Goal: Information Seeking & Learning: Learn about a topic

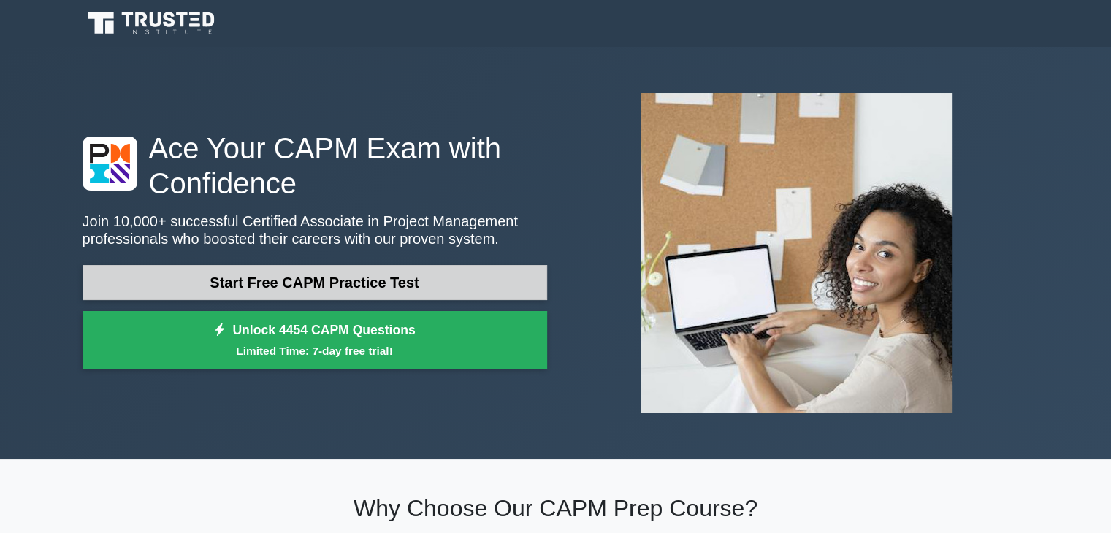
click at [504, 282] on link "Start Free CAPM Practice Test" at bounding box center [315, 282] width 465 height 35
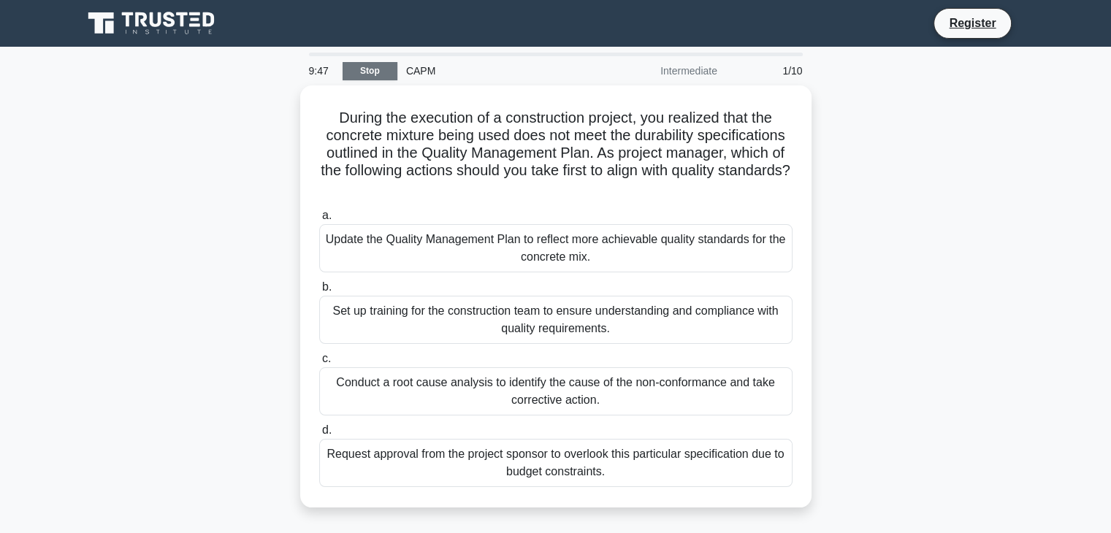
click at [343, 70] on link "Stop" at bounding box center [370, 71] width 55 height 18
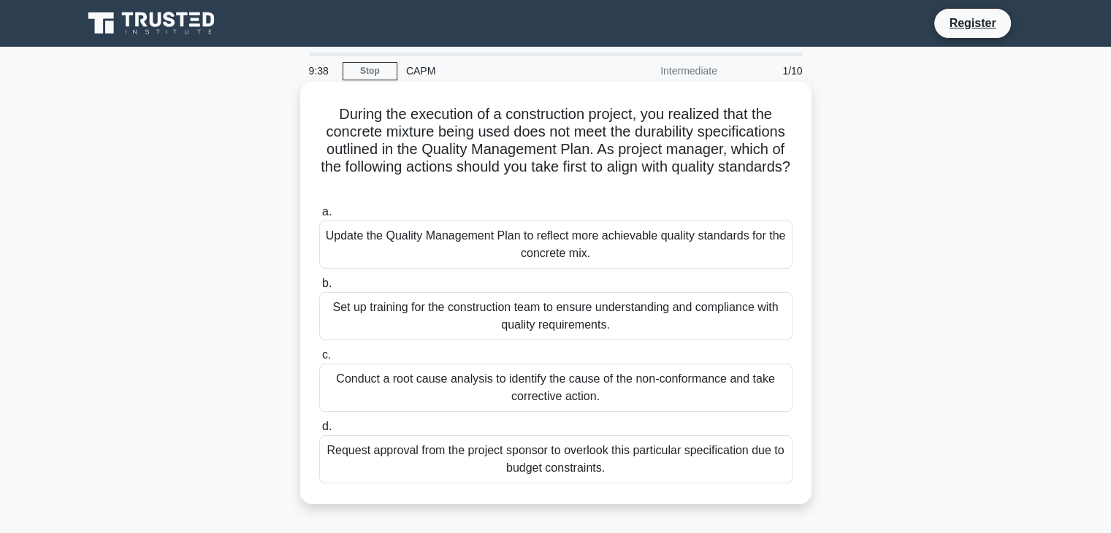
click at [325, 210] on span "a." at bounding box center [326, 211] width 9 height 12
click at [319, 210] on input "a. Update the Quality Management Plan to reflect more achievable quality standa…" at bounding box center [319, 211] width 0 height 9
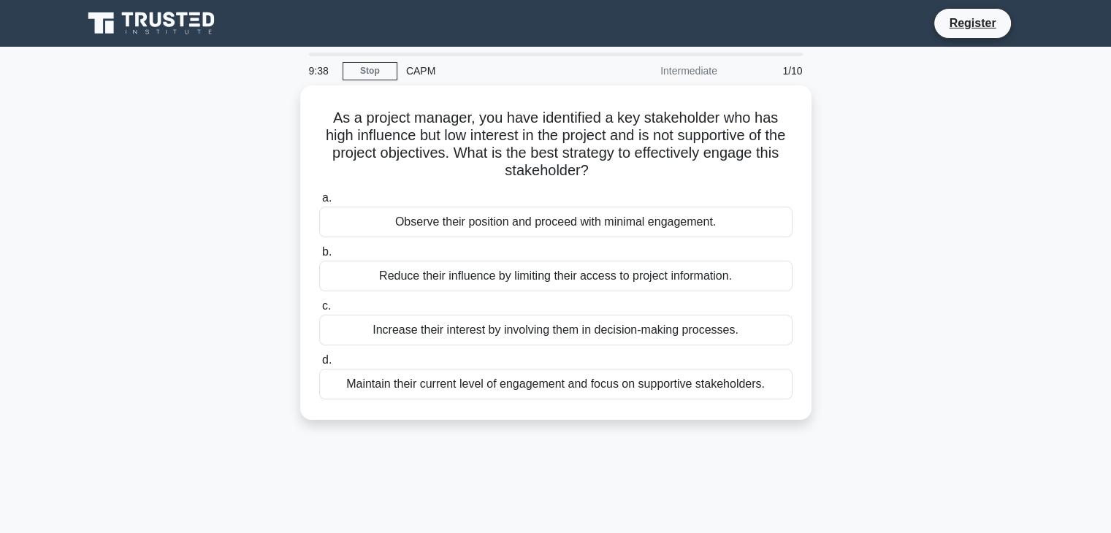
click at [325, 210] on div "Observe their position and proceed with minimal engagement." at bounding box center [555, 222] width 473 height 31
click at [319, 203] on input "a. Observe their position and proceed with minimal engagement." at bounding box center [319, 198] width 0 height 9
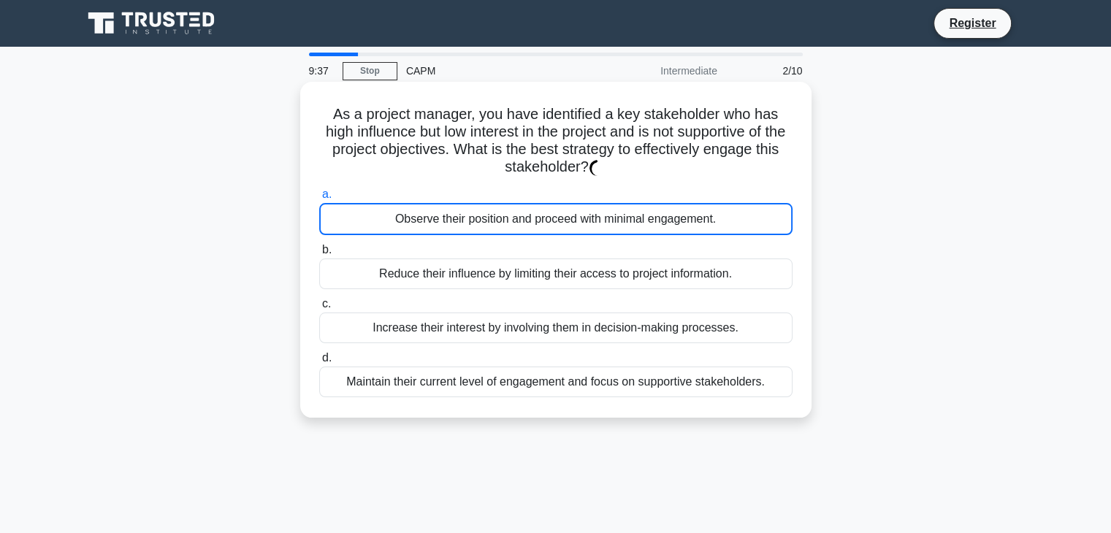
click at [325, 210] on div "Observe their position and proceed with minimal engagement." at bounding box center [555, 219] width 473 height 32
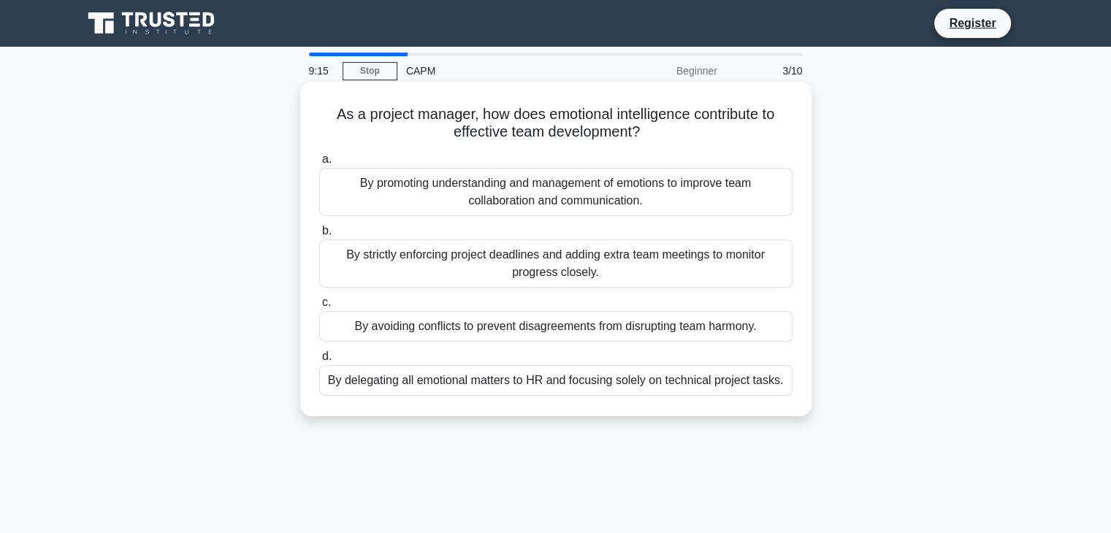
click at [322, 302] on span "c." at bounding box center [326, 302] width 9 height 12
click at [319, 302] on input "c. By avoiding conflicts to prevent disagreements from disrupting team harmony." at bounding box center [319, 302] width 0 height 9
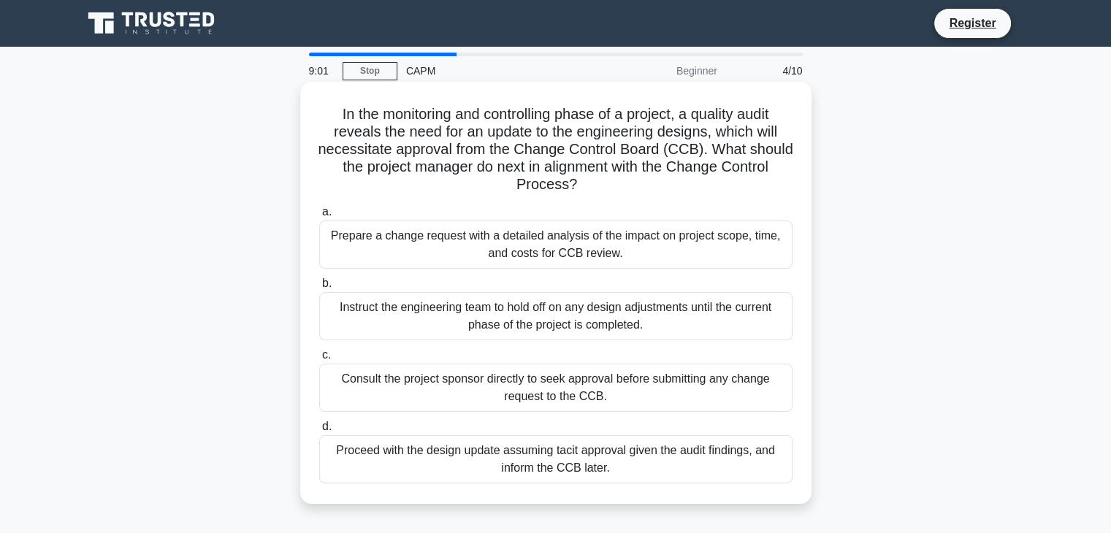
click at [315, 281] on div "b. Instruct the engineering team to hold off on any design adjustments until th…" at bounding box center [555, 308] width 491 height 66
click at [323, 279] on span "b." at bounding box center [326, 283] width 9 height 12
click at [319, 279] on input "b. Instruct the engineering team to hold off on any design adjustments until th…" at bounding box center [319, 283] width 0 height 9
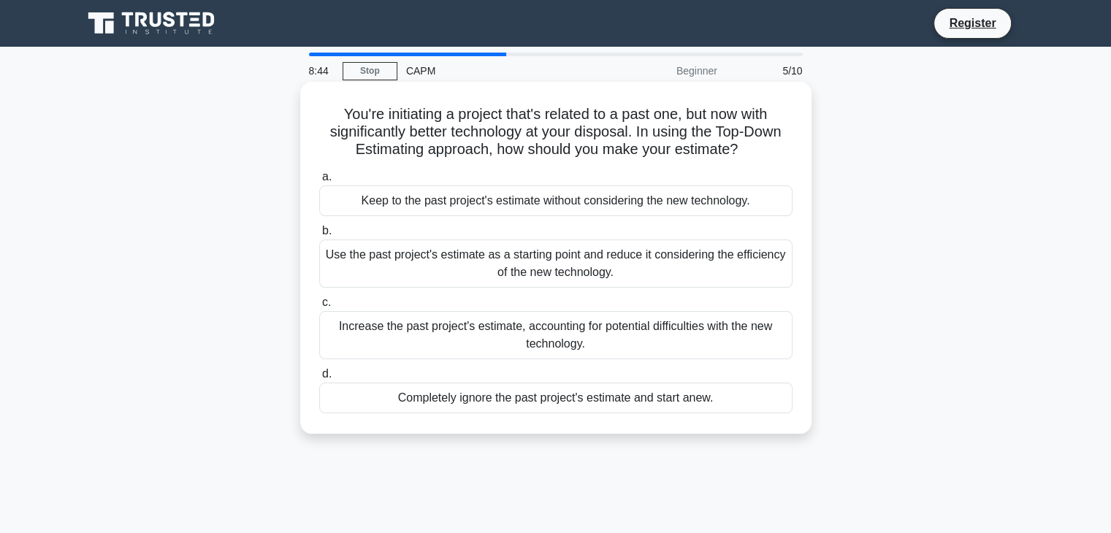
click at [318, 175] on div "a. Keep to the past project's estimate without considering the new technology." at bounding box center [555, 192] width 491 height 48
click at [319, 174] on label "a. Keep to the past project's estimate without considering the new technology." at bounding box center [555, 192] width 473 height 48
click at [319, 174] on input "a. Keep to the past project's estimate without considering the new technology." at bounding box center [319, 176] width 0 height 9
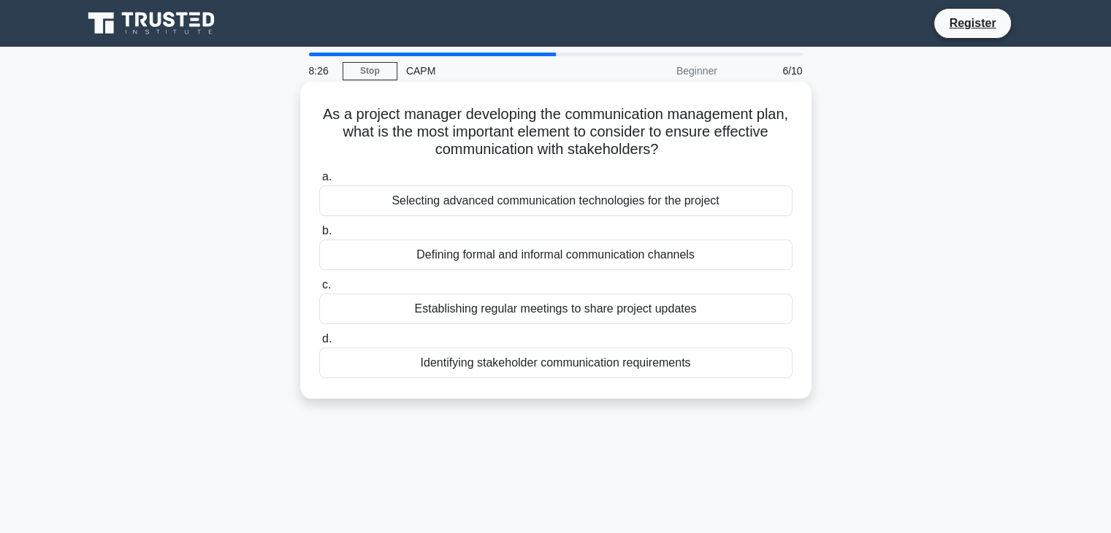
click at [324, 173] on span "a." at bounding box center [326, 176] width 9 height 12
click at [319, 173] on input "a. Selecting advanced communication technologies for the project" at bounding box center [319, 176] width 0 height 9
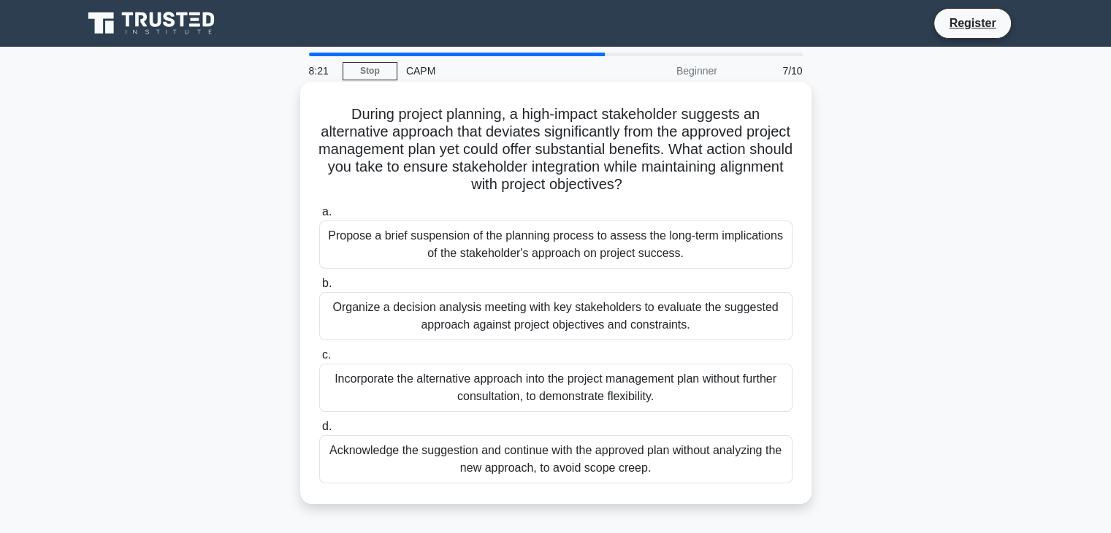
click at [321, 274] on div "a. Propose a brief suspension of the planning process to assess the long-term i…" at bounding box center [555, 343] width 491 height 286
click at [322, 280] on span "b." at bounding box center [326, 283] width 9 height 12
click at [319, 280] on input "b. Organize a decision analysis meeting with key stakeholders to evaluate the s…" at bounding box center [319, 283] width 0 height 9
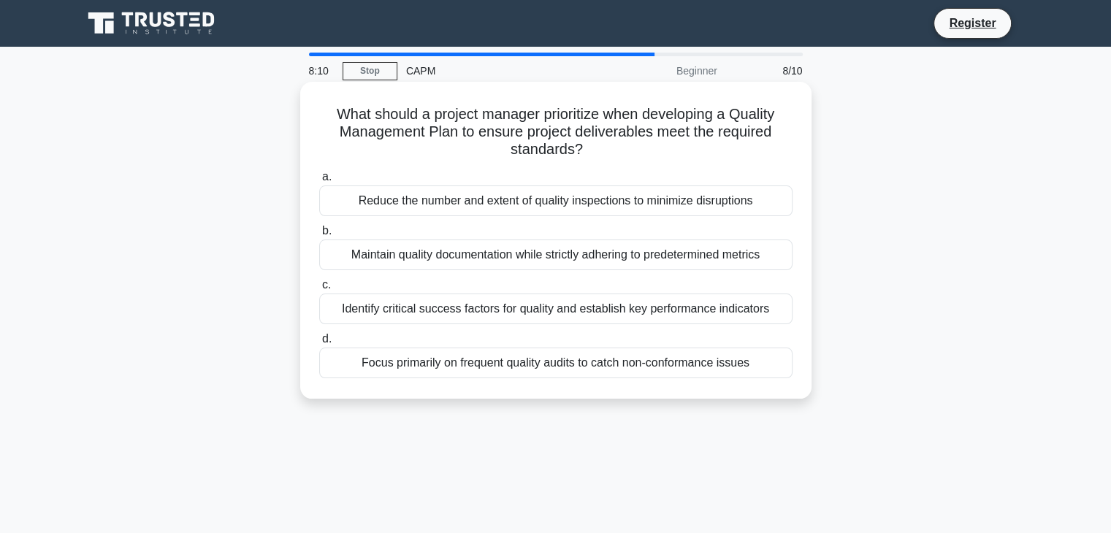
click at [321, 229] on label "b. Maintain quality documentation while strictly adhering to predetermined metr…" at bounding box center [555, 246] width 473 height 48
click at [319, 229] on input "b. Maintain quality documentation while strictly adhering to predetermined metr…" at bounding box center [319, 230] width 0 height 9
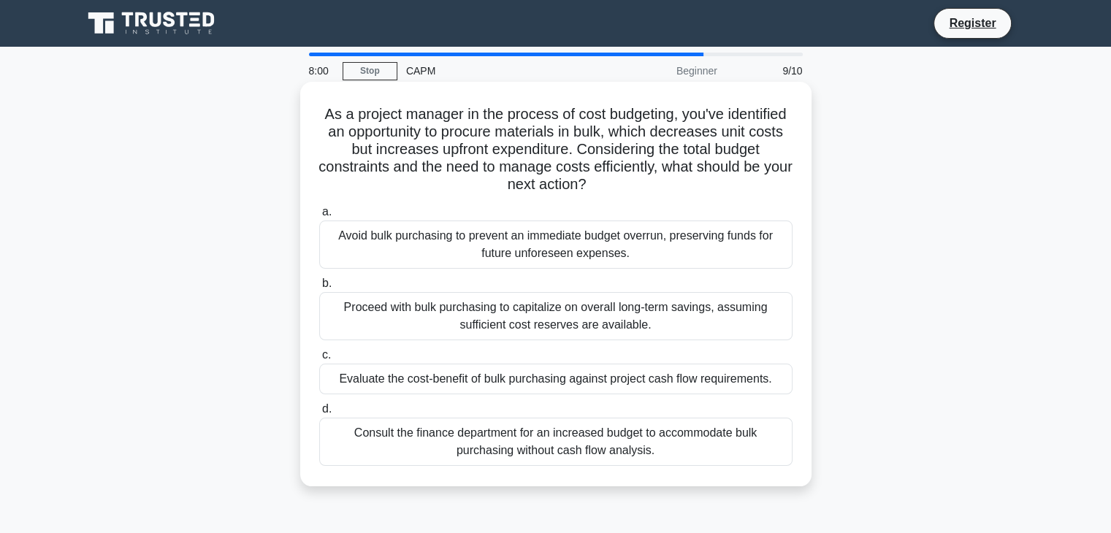
click at [322, 207] on span "a." at bounding box center [326, 211] width 9 height 12
click at [319, 207] on input "a. Avoid bulk purchasing to prevent an immediate budget overrun, preserving fun…" at bounding box center [319, 211] width 0 height 9
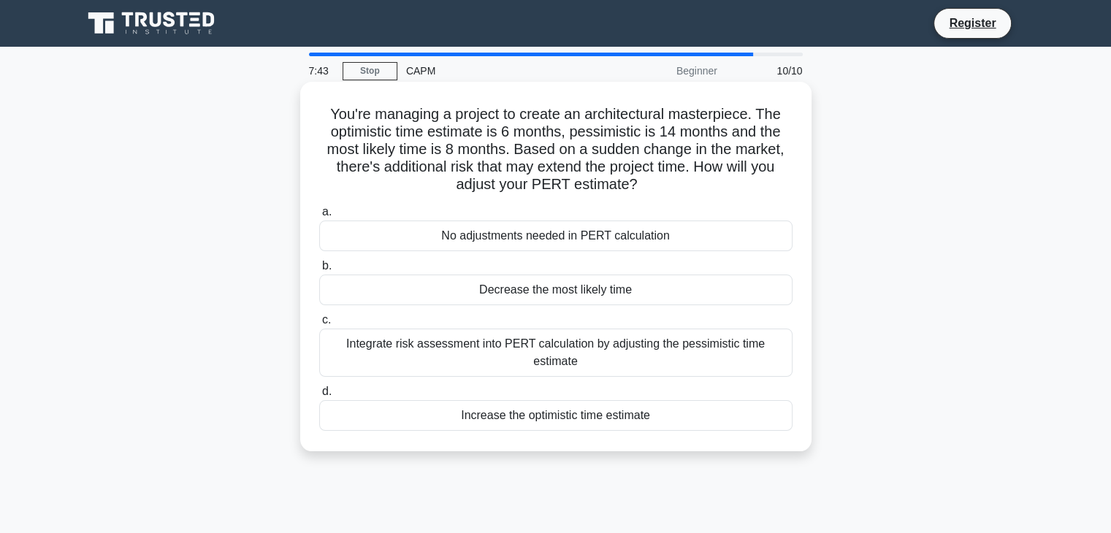
click at [321, 212] on label "a. No adjustments needed in PERT calculation" at bounding box center [555, 227] width 473 height 48
click at [319, 212] on input "a. No adjustments needed in PERT calculation" at bounding box center [319, 211] width 0 height 9
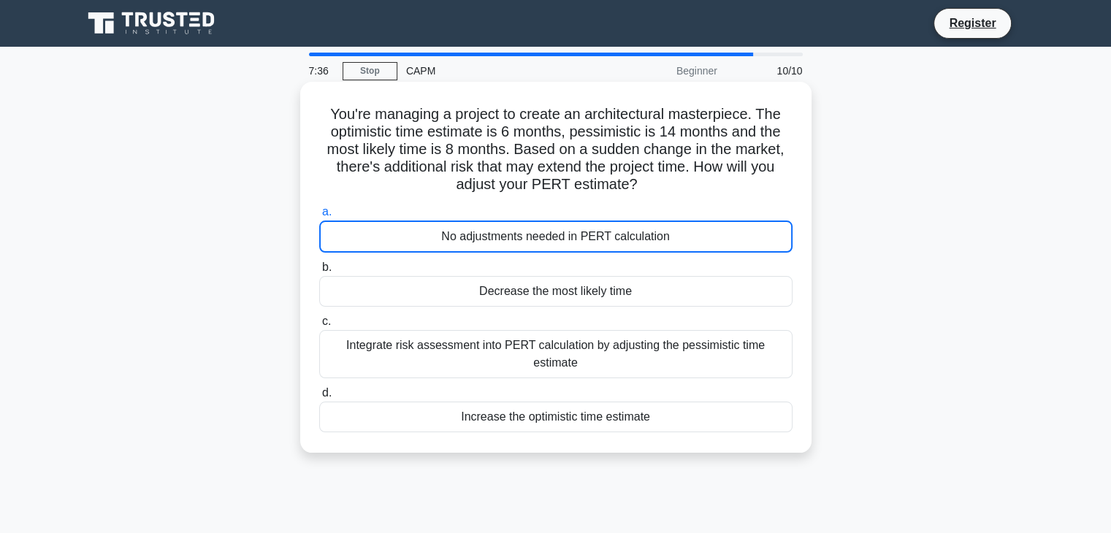
click at [322, 319] on span "c." at bounding box center [326, 321] width 9 height 12
click at [319, 319] on input "c. Integrate risk assessment into PERT calculation by adjusting the pessimistic…" at bounding box center [319, 321] width 0 height 9
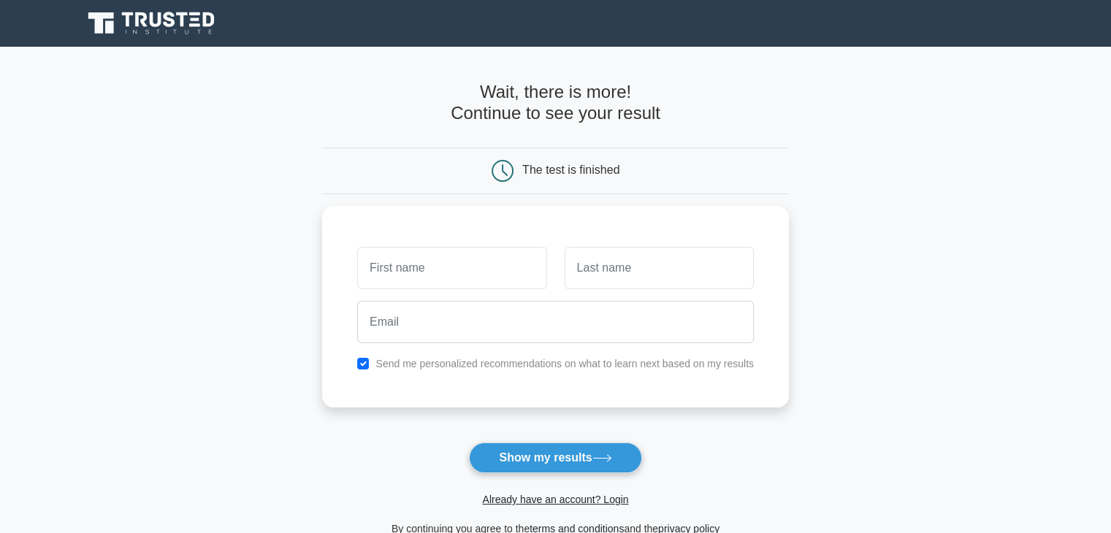
click at [561, 170] on div "The test is finished" at bounding box center [570, 170] width 97 height 12
click at [1030, 316] on main "Wait, there is more! Continue to see your result The test is finished and the" at bounding box center [555, 310] width 1111 height 526
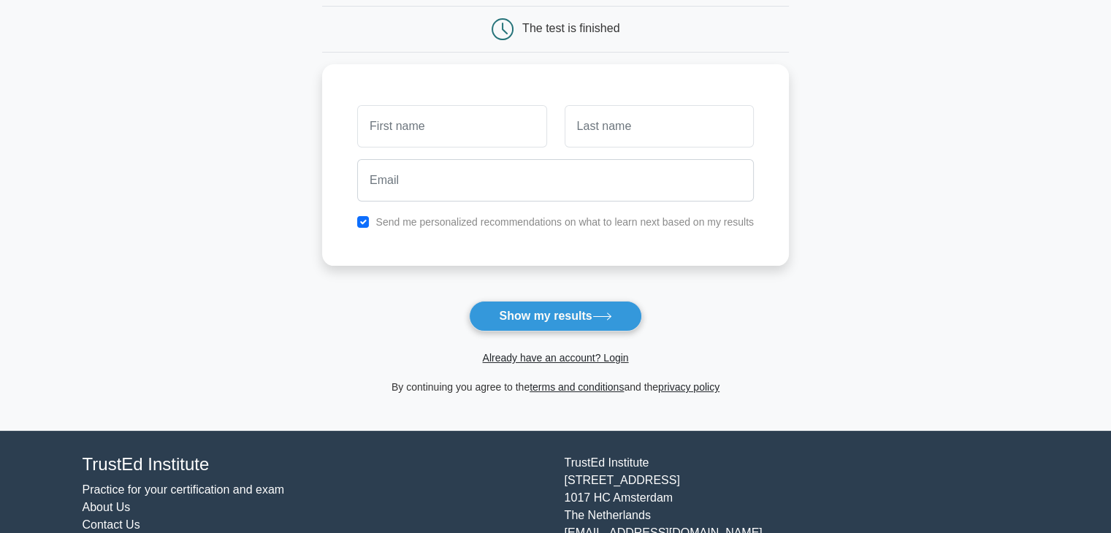
scroll to position [143, 0]
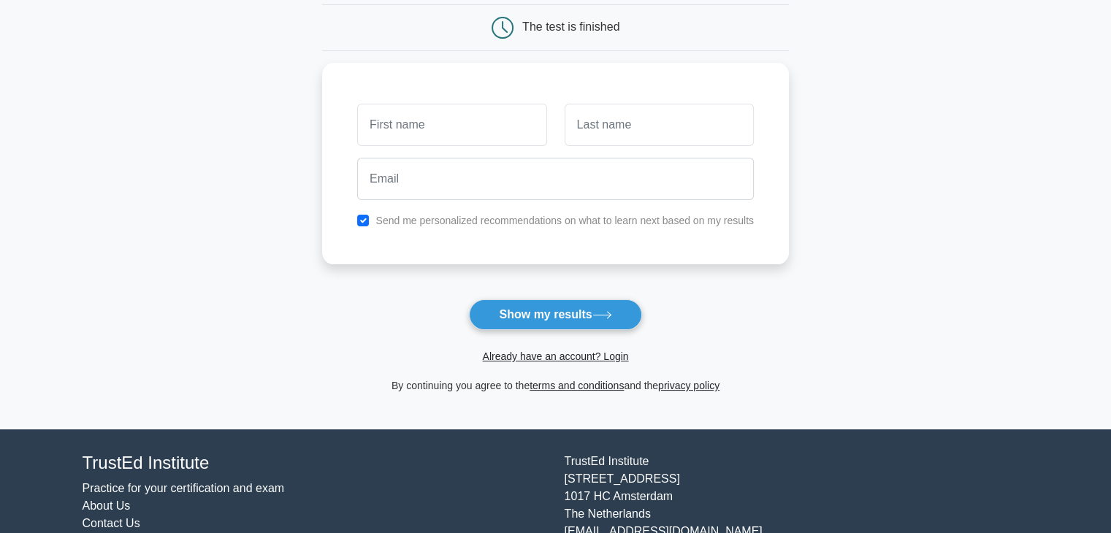
click at [909, 351] on main "Wait, there is more! Continue to see your result The test is finished and the" at bounding box center [555, 167] width 1111 height 526
click at [545, 325] on button "Show my results" at bounding box center [555, 315] width 172 height 31
click at [581, 329] on button "Show my results" at bounding box center [555, 315] width 172 height 31
click at [571, 317] on button "Show my results" at bounding box center [555, 315] width 172 height 31
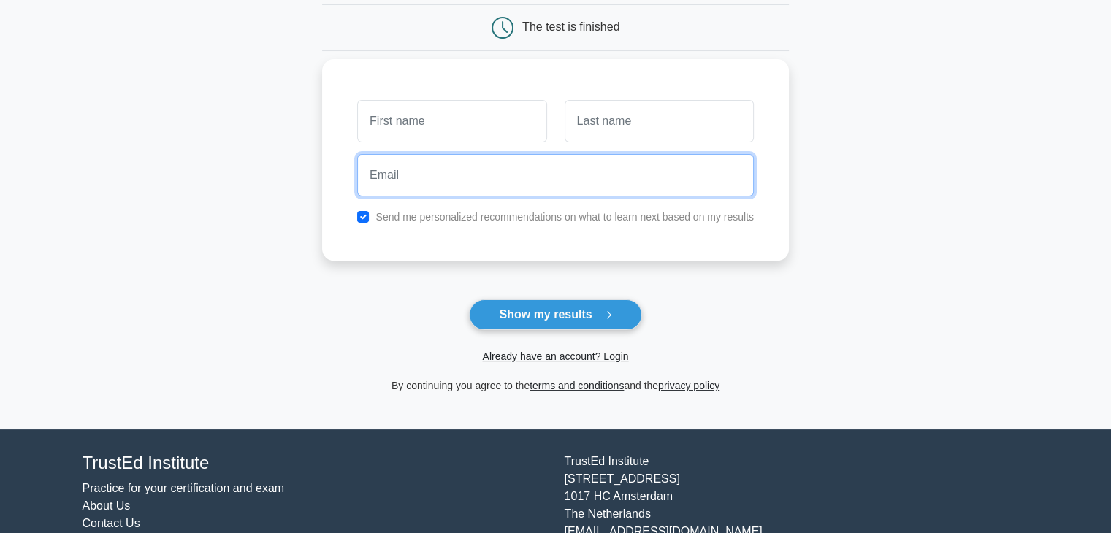
click at [493, 175] on input "email" at bounding box center [555, 175] width 397 height 42
type input "frank.otuokere@gmail.com"
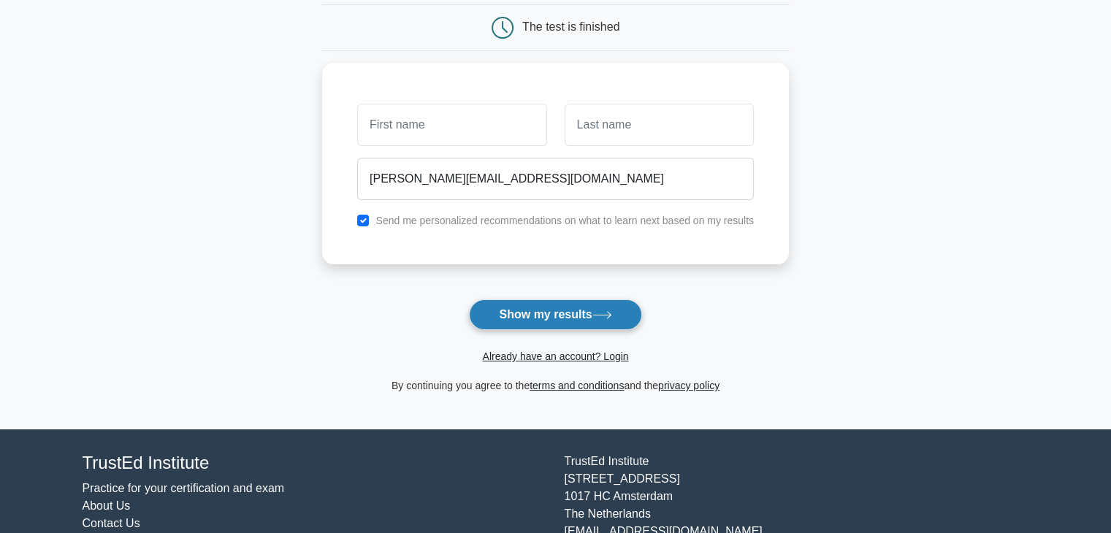
click at [561, 309] on button "Show my results" at bounding box center [555, 315] width 172 height 31
click at [558, 310] on button "Show my results" at bounding box center [555, 315] width 172 height 31
click at [587, 327] on button "Show my results" at bounding box center [555, 315] width 172 height 31
click at [579, 324] on button "Show my results" at bounding box center [555, 315] width 172 height 31
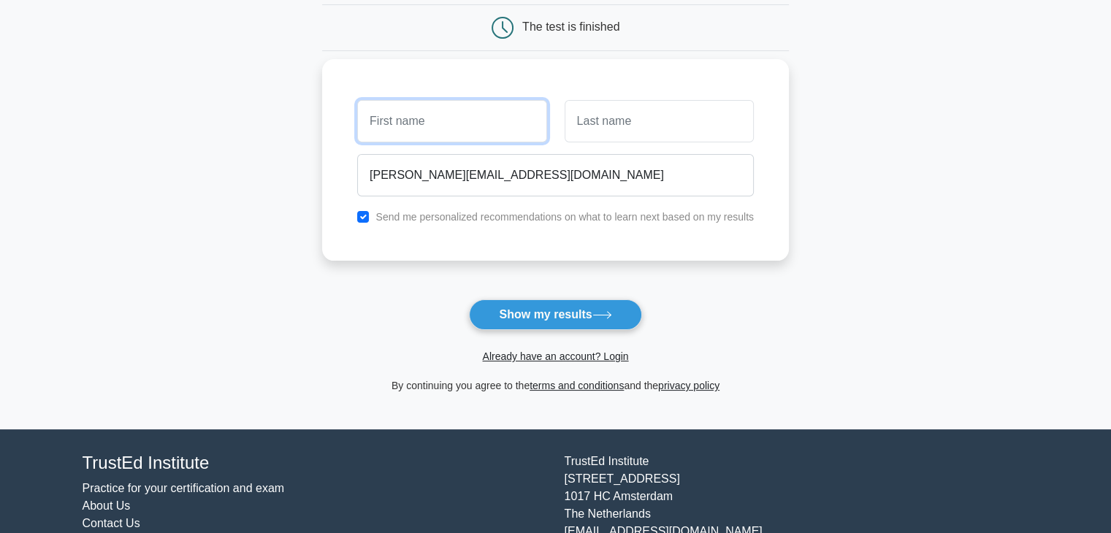
click at [438, 120] on input "text" at bounding box center [451, 121] width 189 height 42
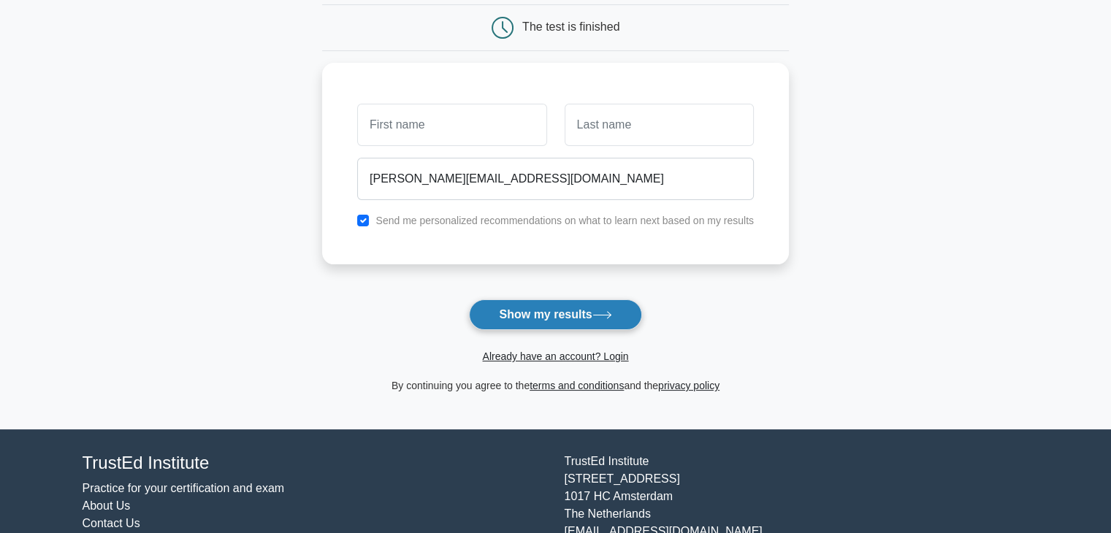
click at [581, 310] on button "Show my results" at bounding box center [555, 315] width 172 height 31
click at [554, 6] on div "The test is finished" at bounding box center [555, 27] width 467 height 47
click at [549, 23] on div "The test is finished" at bounding box center [570, 26] width 97 height 12
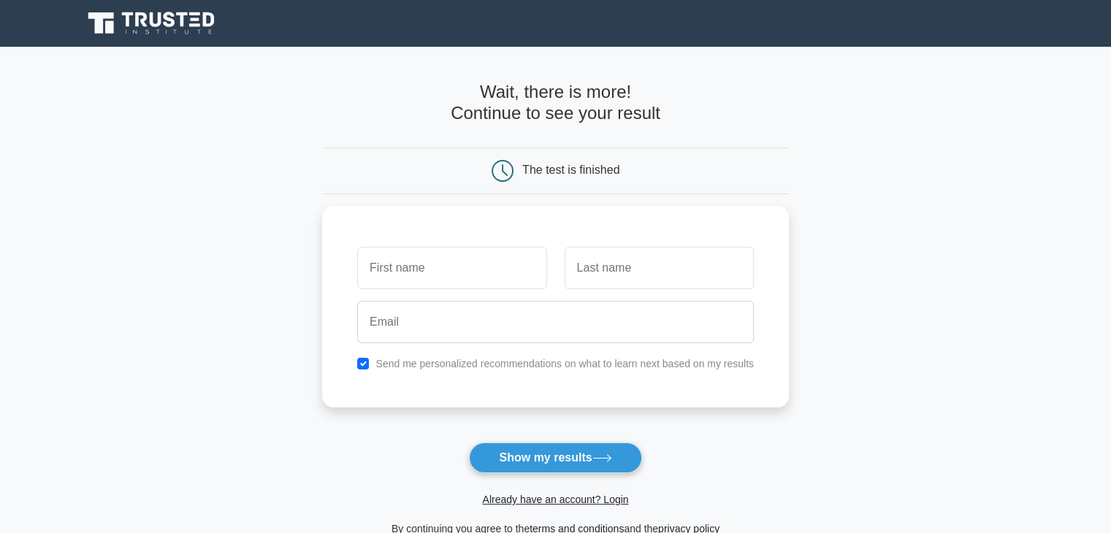
click at [736, 171] on div at bounding box center [750, 171] width 77 height 22
click at [406, 266] on input "text" at bounding box center [451, 264] width 189 height 42
type input "[PERSON_NAME]"
click at [607, 270] on input "text" at bounding box center [659, 264] width 189 height 42
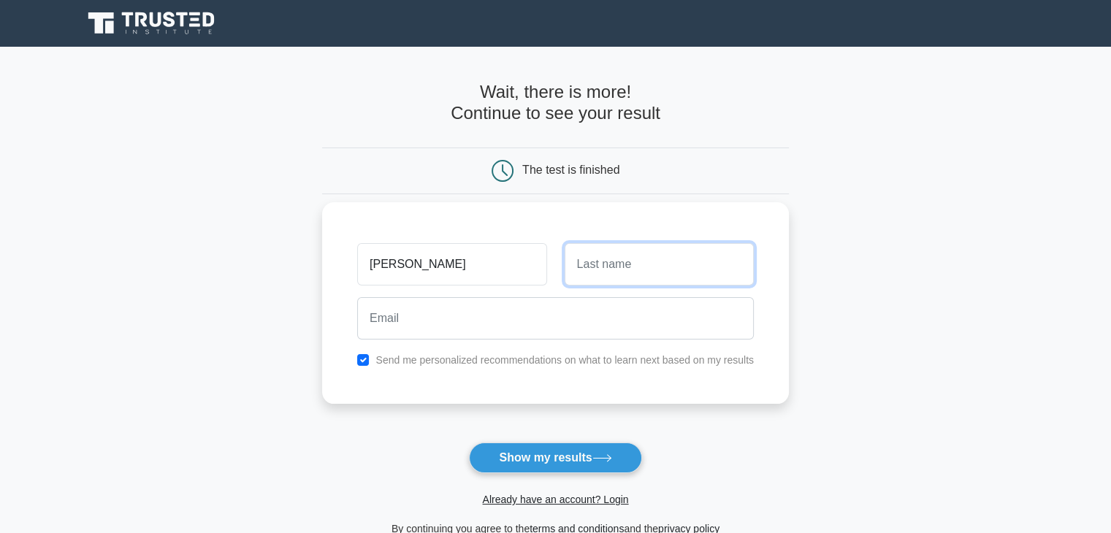
type input "Otuokere"
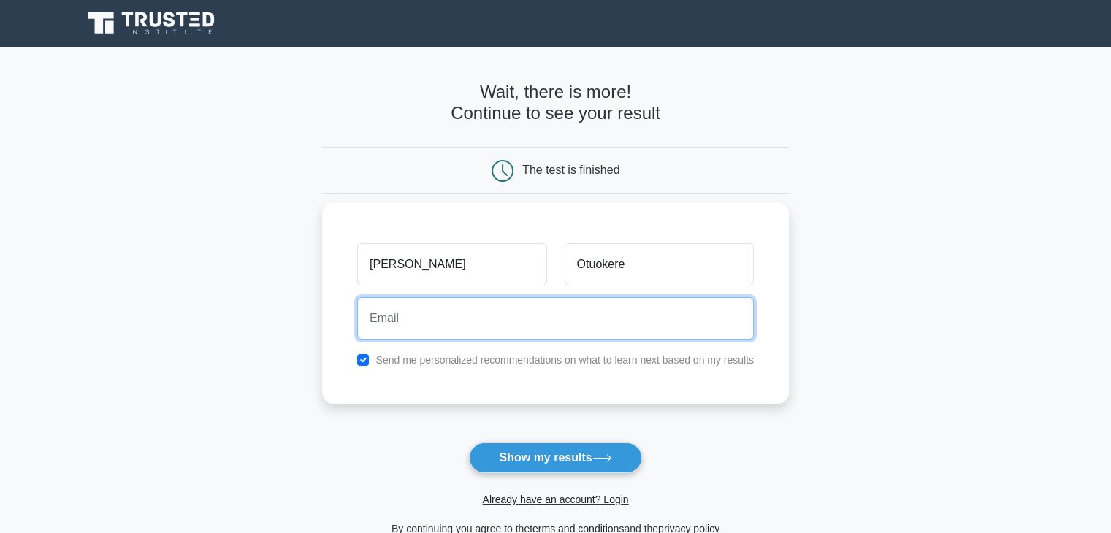
click at [413, 318] on input "email" at bounding box center [555, 318] width 397 height 42
type input "[PERSON_NAME][EMAIL_ADDRESS][DOMAIN_NAME]"
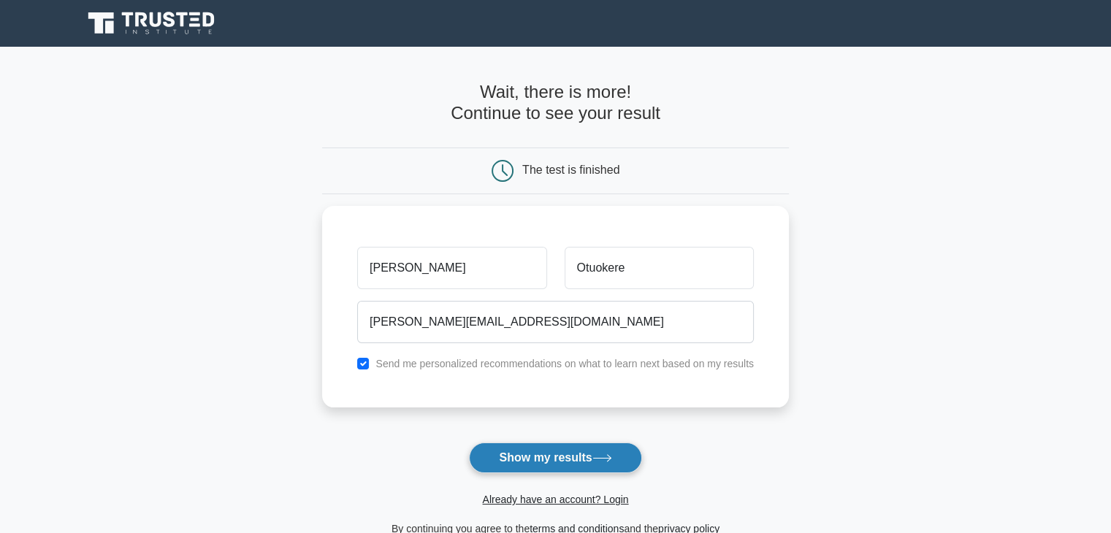
click at [534, 457] on button "Show my results" at bounding box center [555, 458] width 172 height 31
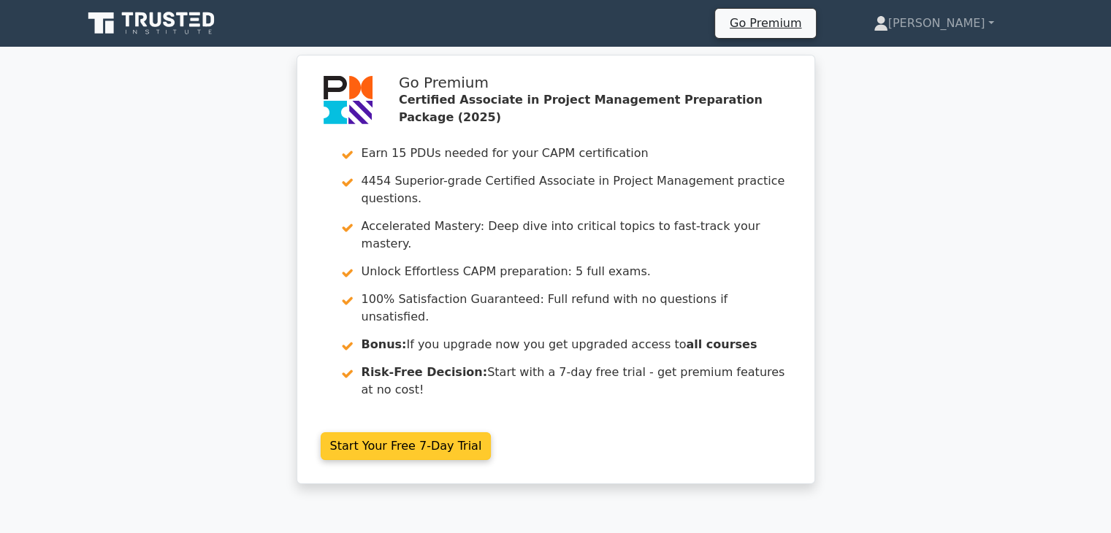
click at [368, 432] on link "Start Your Free 7-Day Trial" at bounding box center [406, 446] width 171 height 28
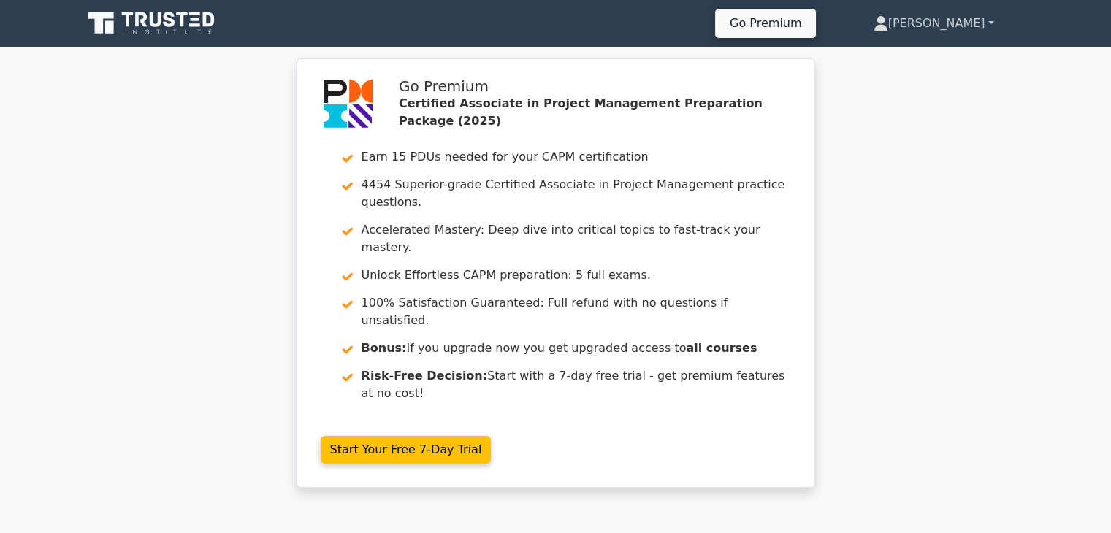
click at [979, 23] on link "[PERSON_NAME]" at bounding box center [934, 23] width 191 height 29
